Goal: Task Accomplishment & Management: Use online tool/utility

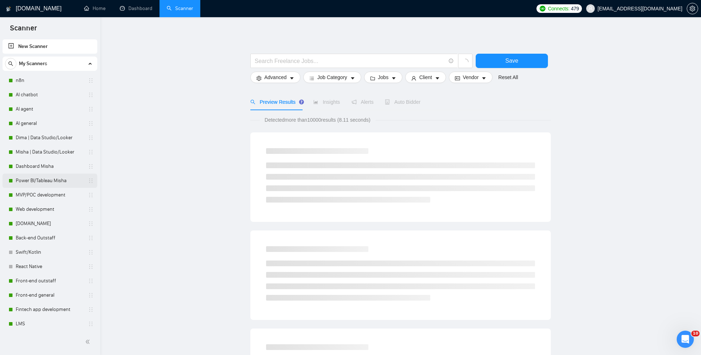
click at [43, 183] on link "Power BI/Tableau Misha" at bounding box center [50, 181] width 68 height 14
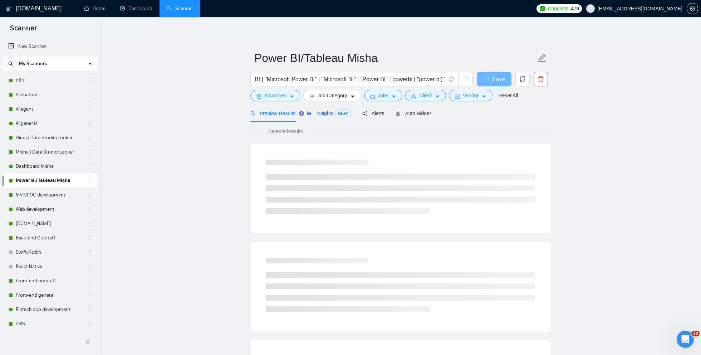
click at [319, 115] on span "Insights NEW" at bounding box center [329, 113] width 44 height 6
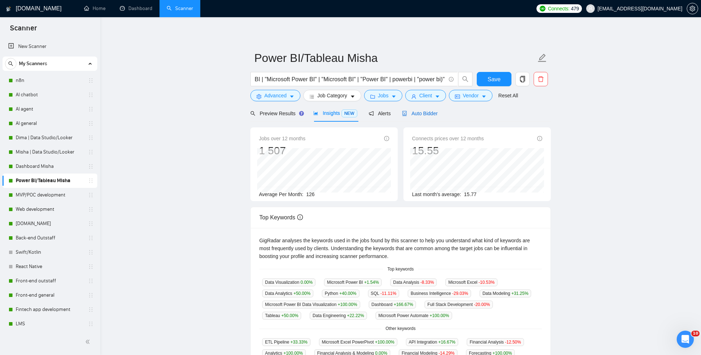
click at [429, 113] on span "Auto Bidder" at bounding box center [419, 114] width 35 height 6
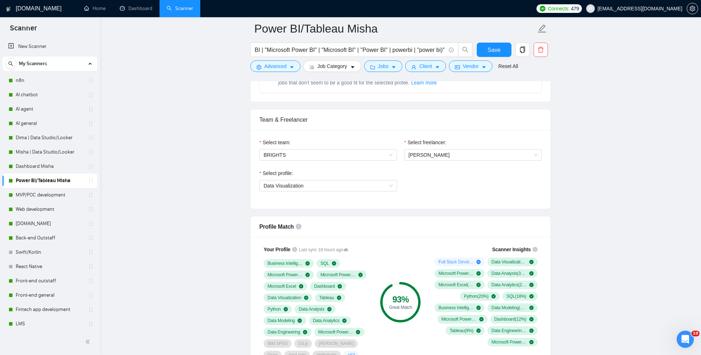
scroll to position [399, 0]
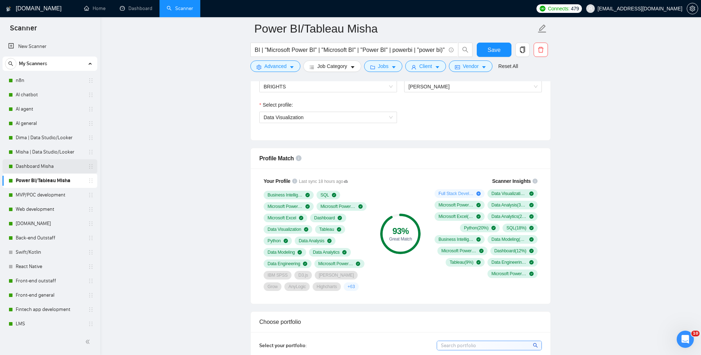
click at [60, 168] on link "Dashboard Misha" at bounding box center [50, 166] width 68 height 14
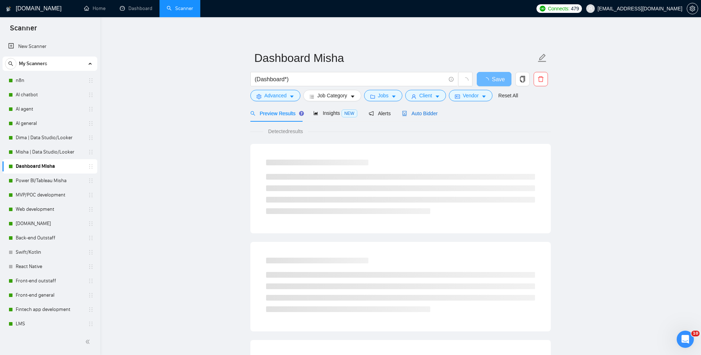
click at [430, 114] on span "Auto Bidder" at bounding box center [419, 114] width 35 height 6
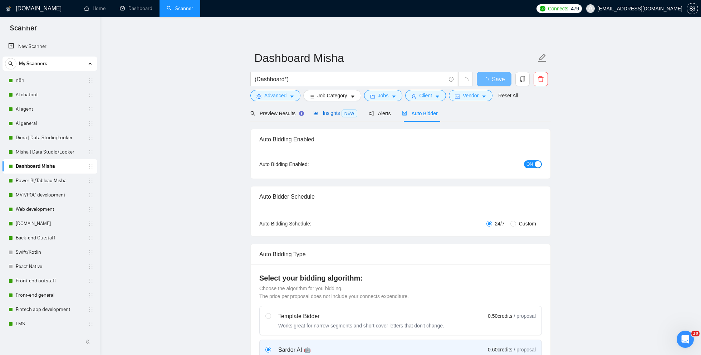
click at [334, 114] on span "Insights NEW" at bounding box center [335, 113] width 44 height 6
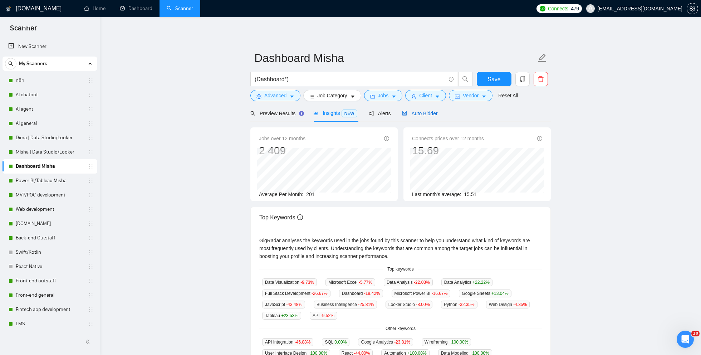
click at [428, 109] on div "Auto Bidder" at bounding box center [419, 113] width 35 height 8
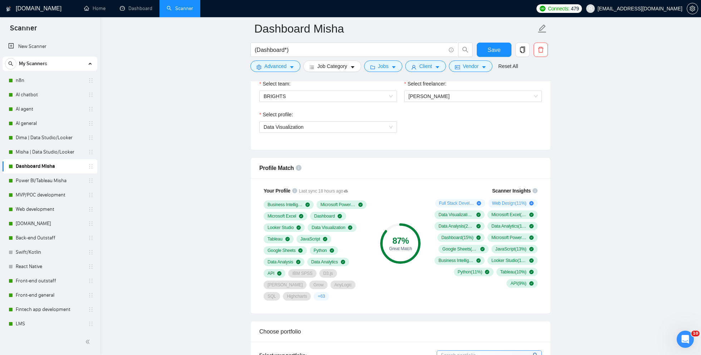
scroll to position [397, 0]
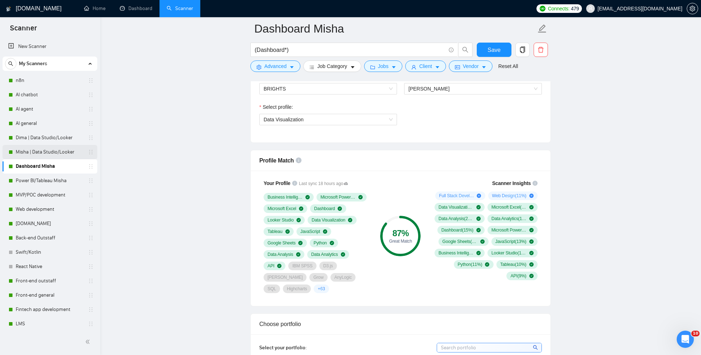
click at [29, 152] on link "Misha | Data Studio/Looker" at bounding box center [50, 152] width 68 height 14
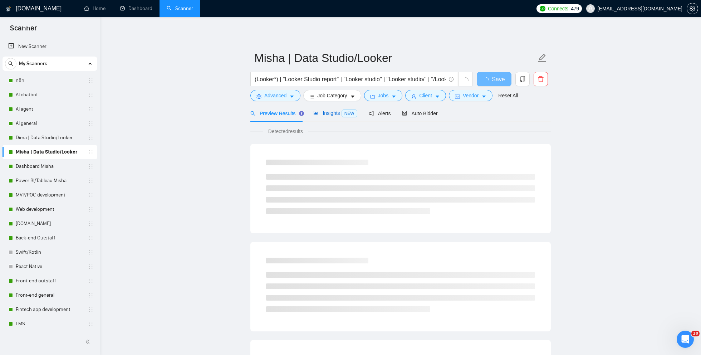
click at [330, 111] on span "Insights NEW" at bounding box center [335, 113] width 44 height 6
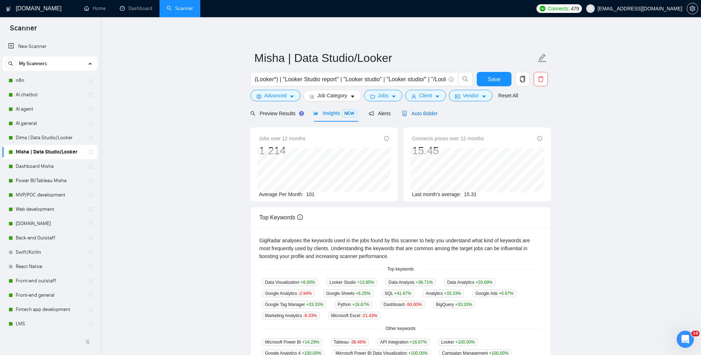
click at [419, 109] on div "Auto Bidder" at bounding box center [419, 113] width 35 height 8
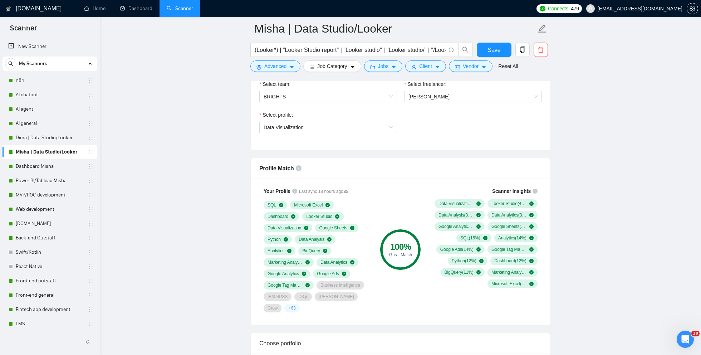
scroll to position [397, 0]
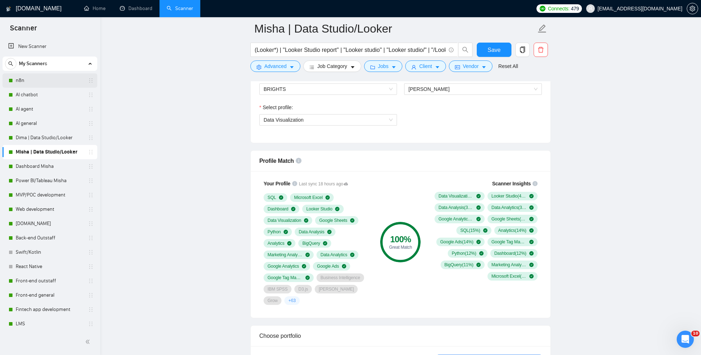
click at [30, 76] on link "n8n" at bounding box center [50, 80] width 68 height 14
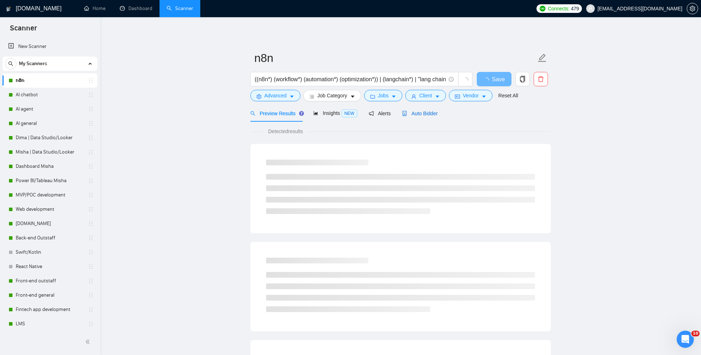
click at [427, 110] on div "Auto Bidder" at bounding box center [419, 113] width 35 height 8
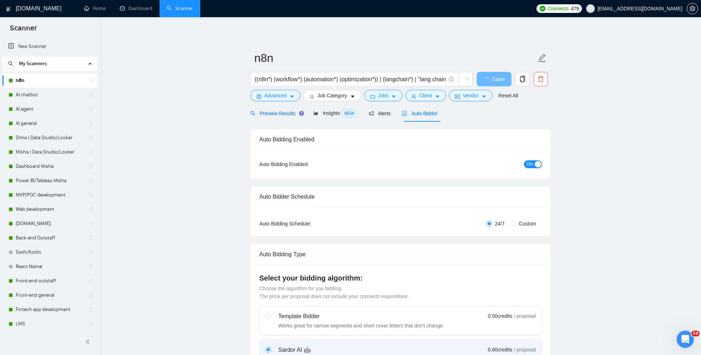
click at [269, 111] on span "Preview Results" at bounding box center [276, 114] width 52 height 6
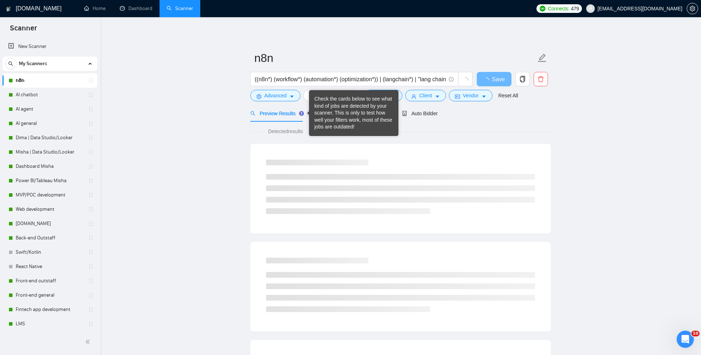
click at [308, 115] on div at bounding box center [308, 113] width 3 height 6
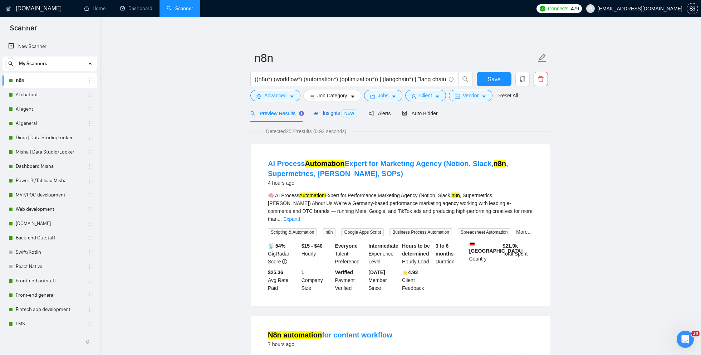
click at [325, 112] on span "Insights NEW" at bounding box center [335, 113] width 44 height 6
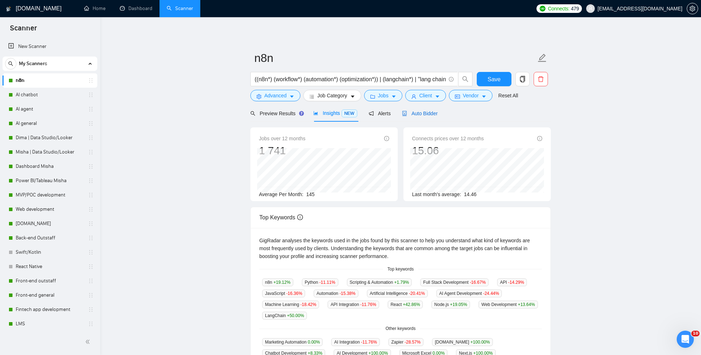
click at [437, 111] on span "Auto Bidder" at bounding box center [419, 114] width 35 height 6
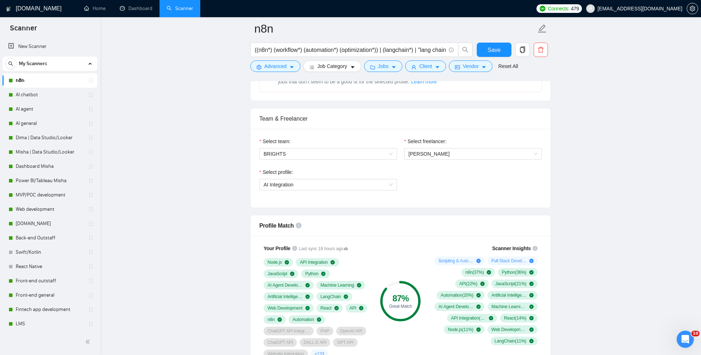
scroll to position [383, 0]
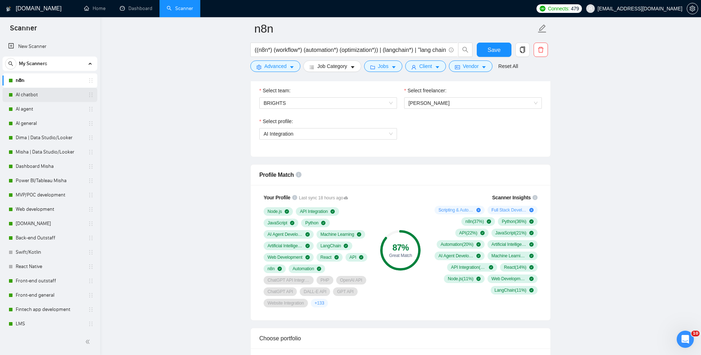
click at [46, 98] on link "AI chatbot" at bounding box center [50, 95] width 68 height 14
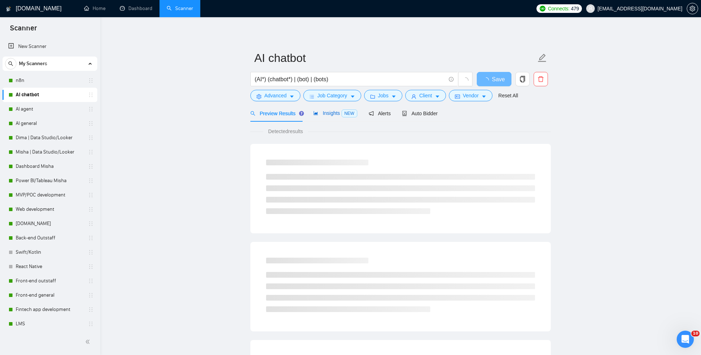
click at [329, 115] on span "Insights NEW" at bounding box center [335, 113] width 44 height 6
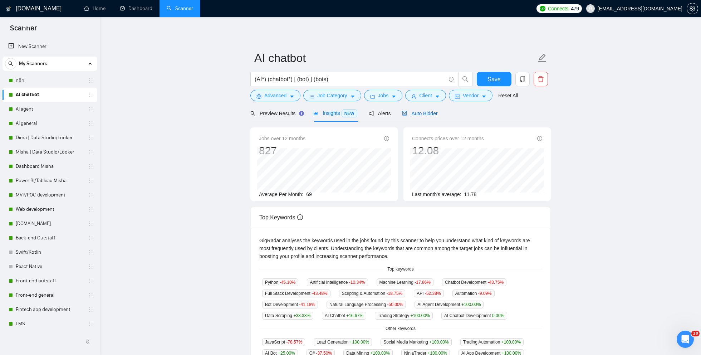
click at [432, 111] on span "Auto Bidder" at bounding box center [419, 114] width 35 height 6
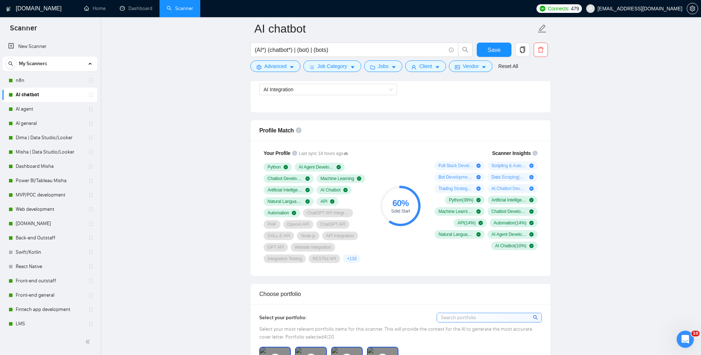
scroll to position [431, 0]
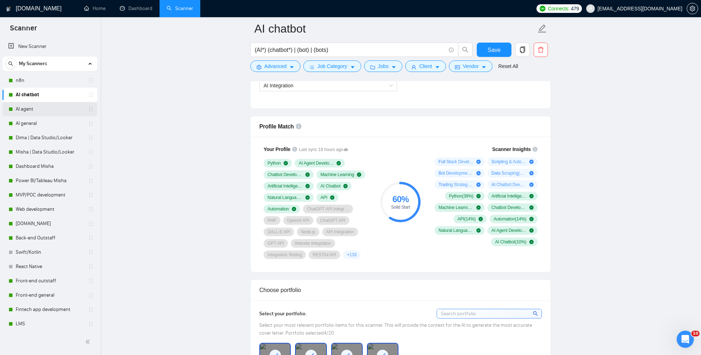
click at [48, 111] on link "AI agent" at bounding box center [50, 109] width 68 height 14
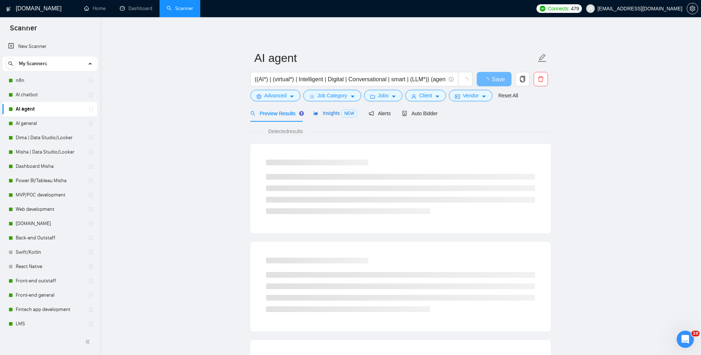
click at [325, 115] on span "Insights NEW" at bounding box center [335, 113] width 44 height 6
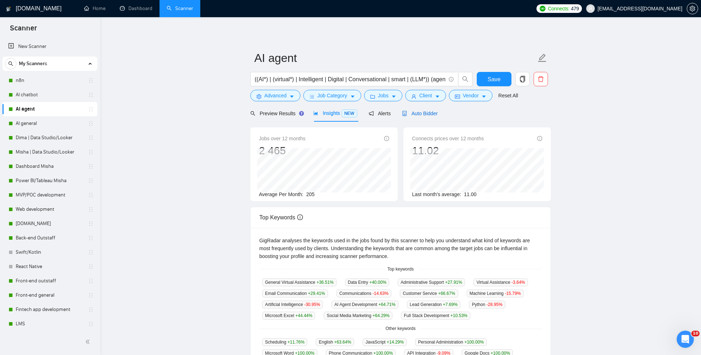
click at [425, 112] on span "Auto Bidder" at bounding box center [419, 114] width 35 height 6
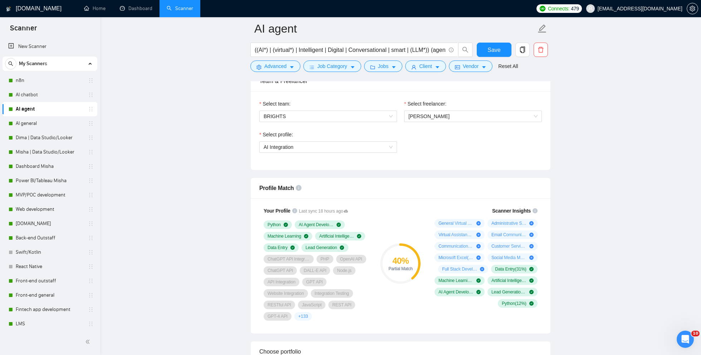
scroll to position [373, 0]
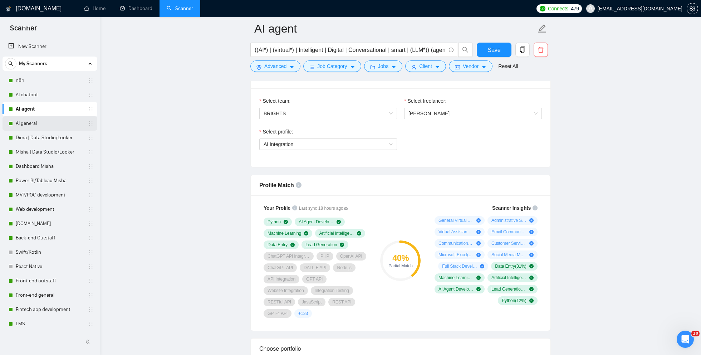
click at [40, 123] on link "AI general" at bounding box center [50, 123] width 68 height 14
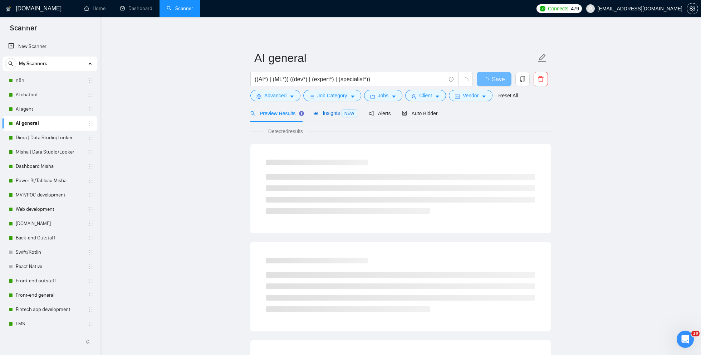
click at [328, 112] on span "Insights NEW" at bounding box center [335, 113] width 44 height 6
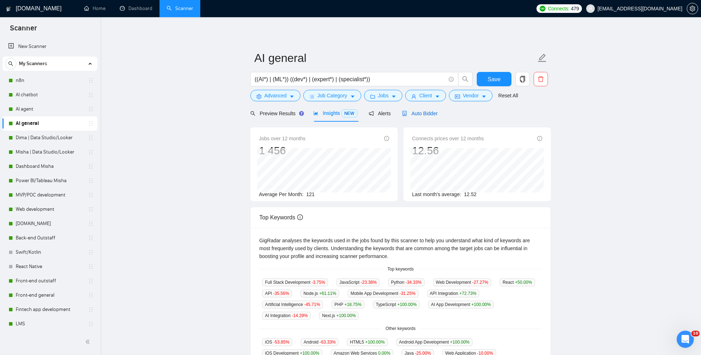
click at [429, 112] on span "Auto Bidder" at bounding box center [419, 114] width 35 height 6
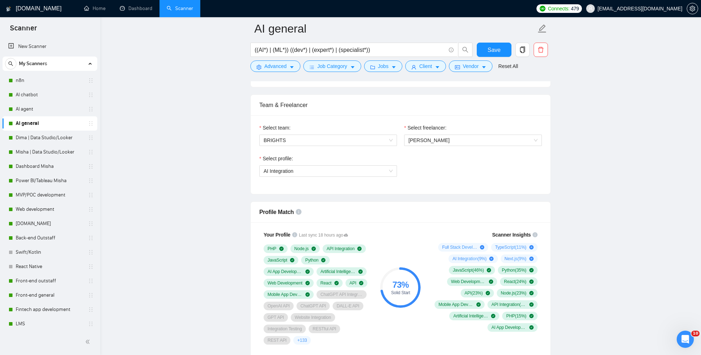
scroll to position [398, 0]
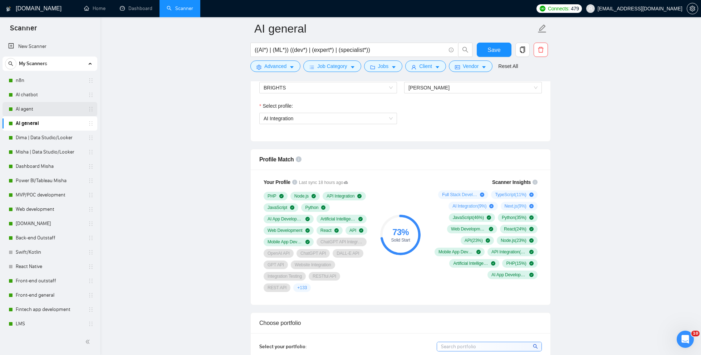
click at [54, 109] on link "AI agent" at bounding box center [50, 109] width 68 height 14
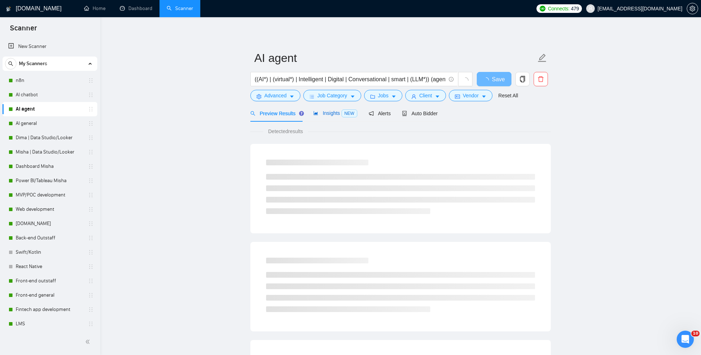
click at [337, 114] on span "Insights NEW" at bounding box center [335, 113] width 44 height 6
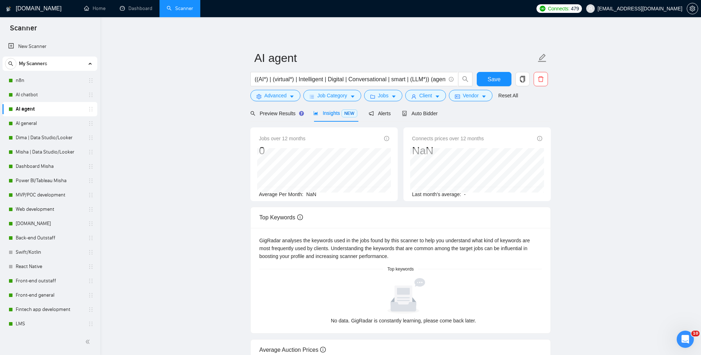
scroll to position [177, 0]
